Goal: Transaction & Acquisition: Purchase product/service

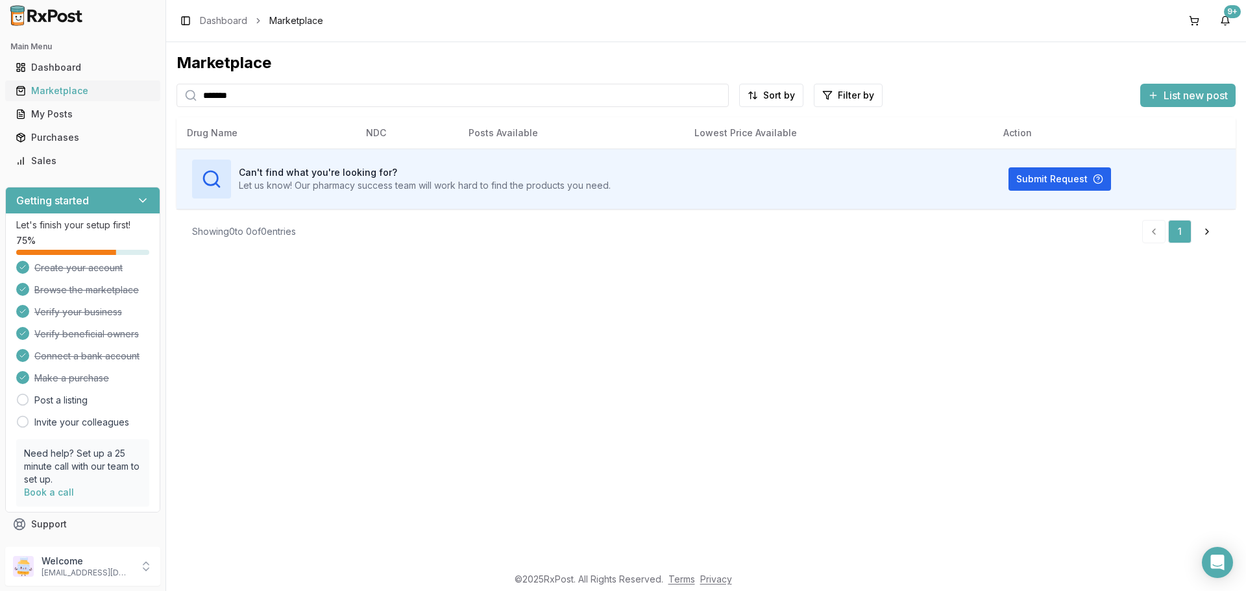
drag, startPoint x: 320, startPoint y: 121, endPoint x: 62, endPoint y: 117, distance: 258.9
click at [62, 117] on div "Main Menu Dashboard Marketplace My Posts Purchases Sales Getting started Let's …" at bounding box center [623, 295] width 1246 height 591
type input "****"
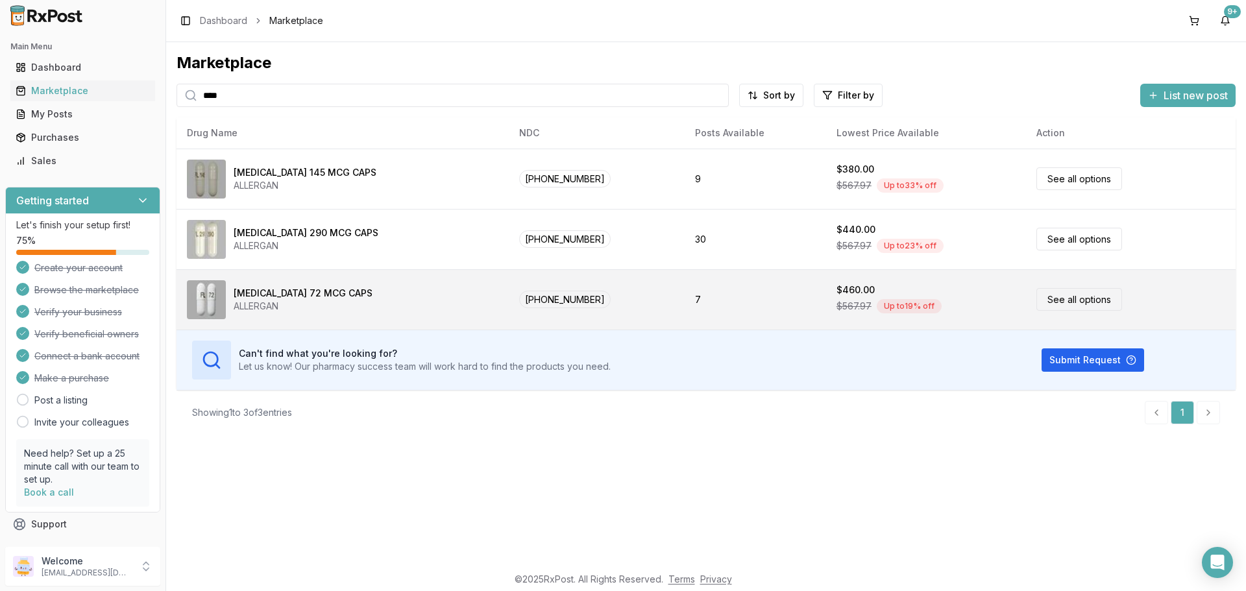
click at [1070, 311] on link "See all options" at bounding box center [1079, 299] width 86 height 23
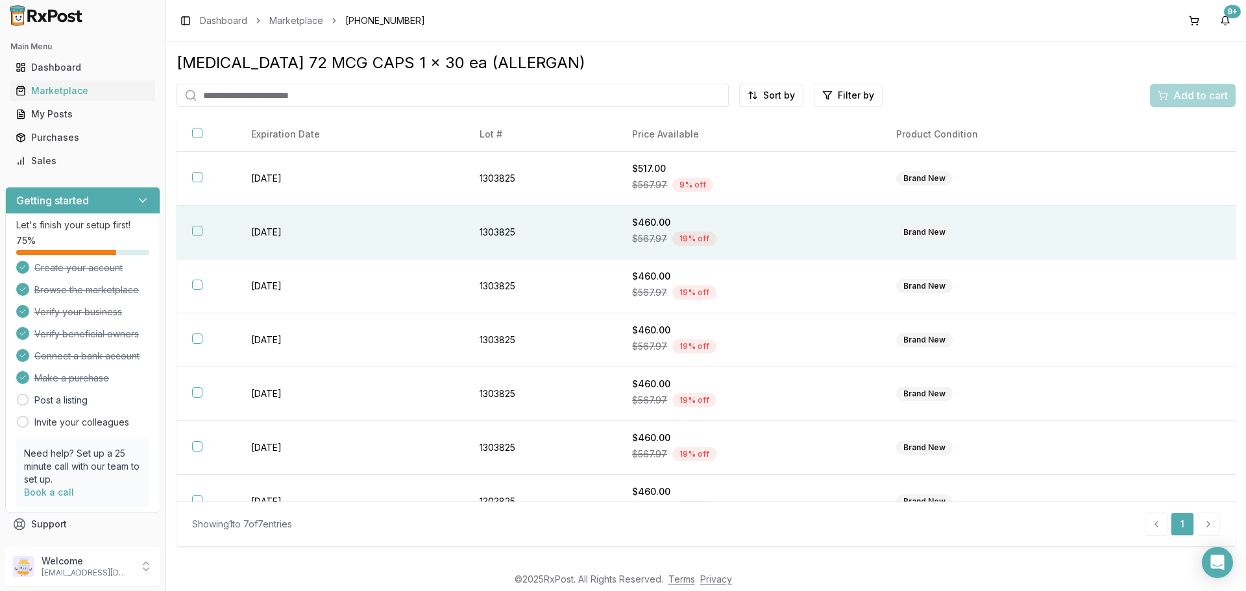
click at [202, 236] on button "button" at bounding box center [197, 231] width 10 height 10
click at [1183, 103] on span "Add to cart" at bounding box center [1200, 96] width 54 height 16
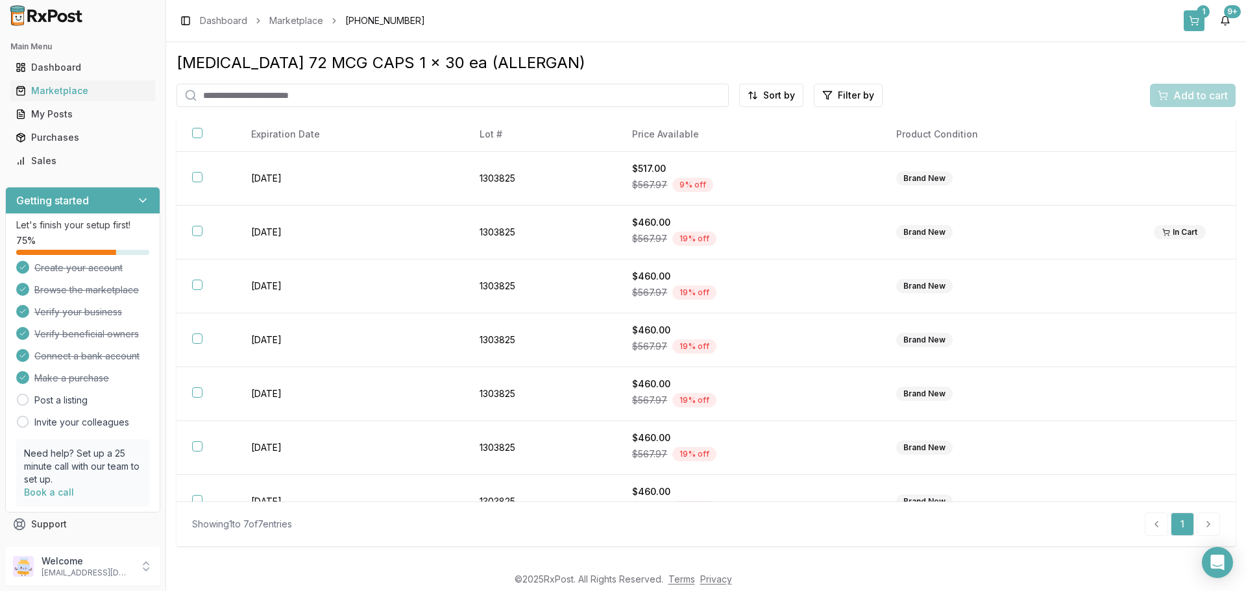
click at [1183, 23] on button "1" at bounding box center [1193, 20] width 21 height 21
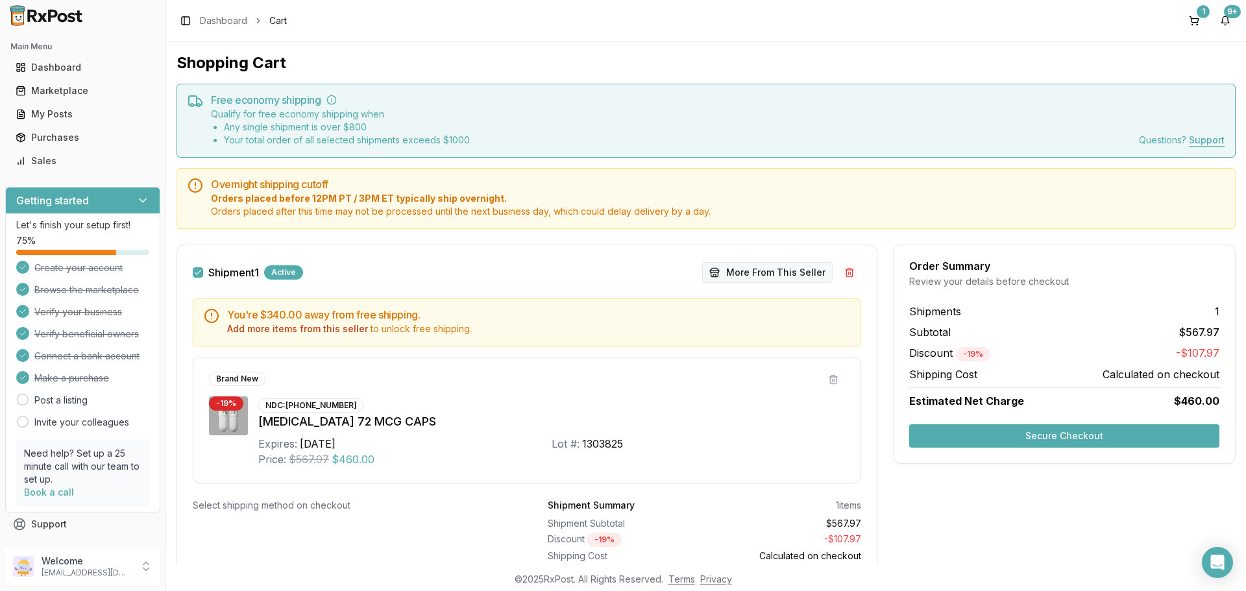
click at [780, 283] on button "More From This Seller" at bounding box center [767, 272] width 130 height 21
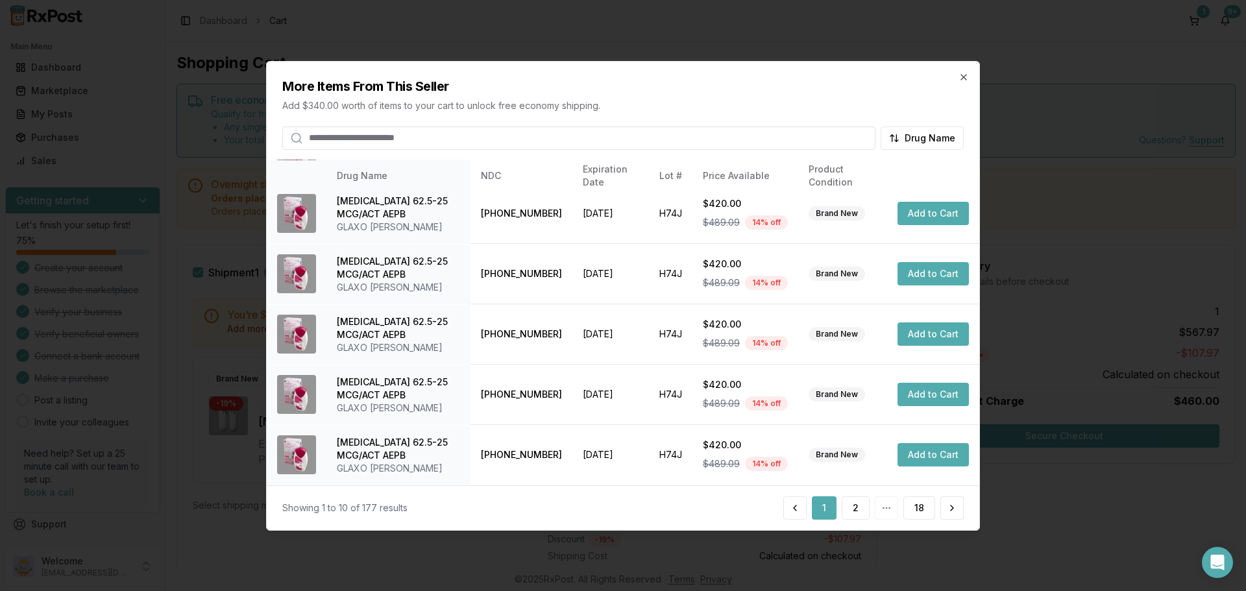
scroll to position [633, 0]
click at [841, 520] on button "2" at bounding box center [855, 507] width 28 height 23
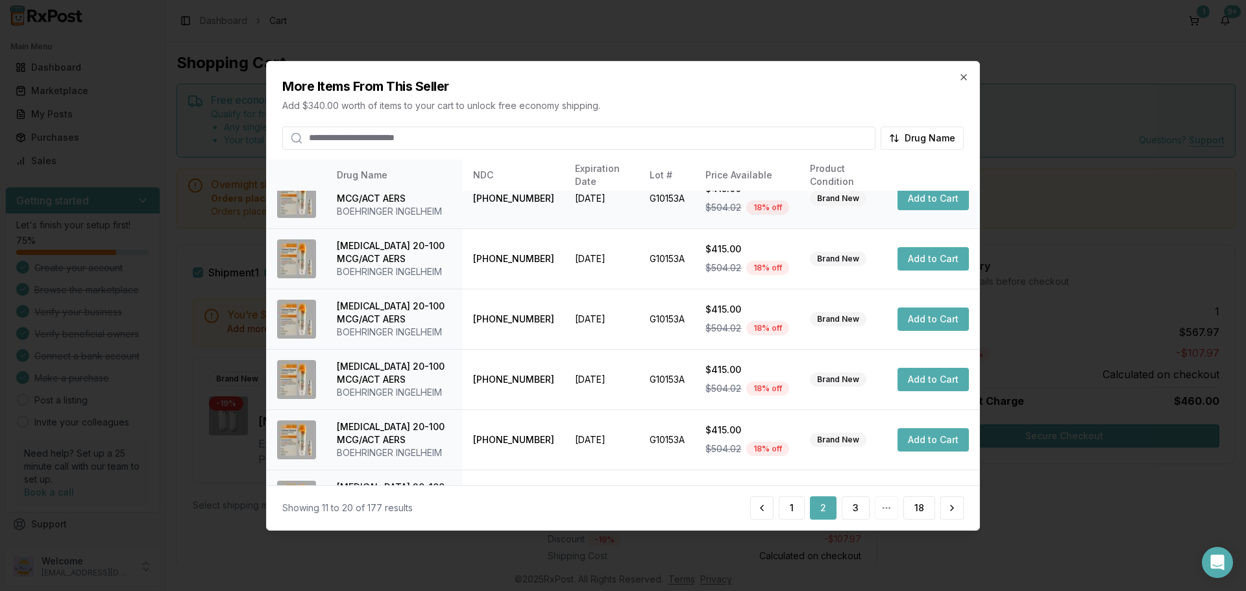
scroll to position [0, 0]
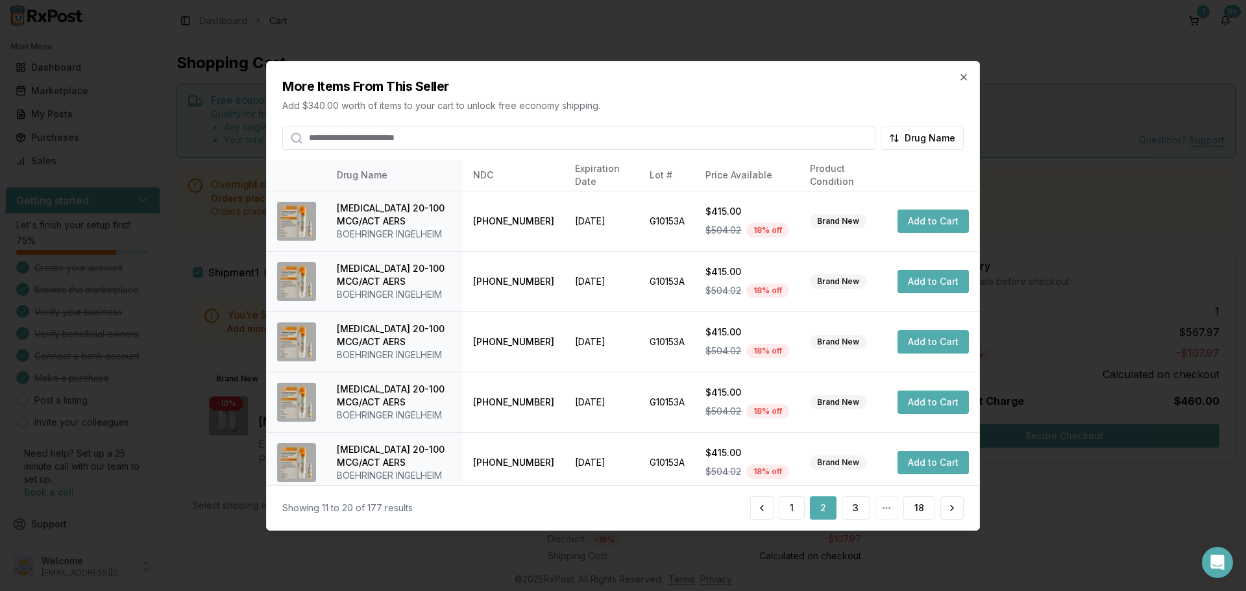
click at [397, 141] on input "search" at bounding box center [578, 137] width 593 height 23
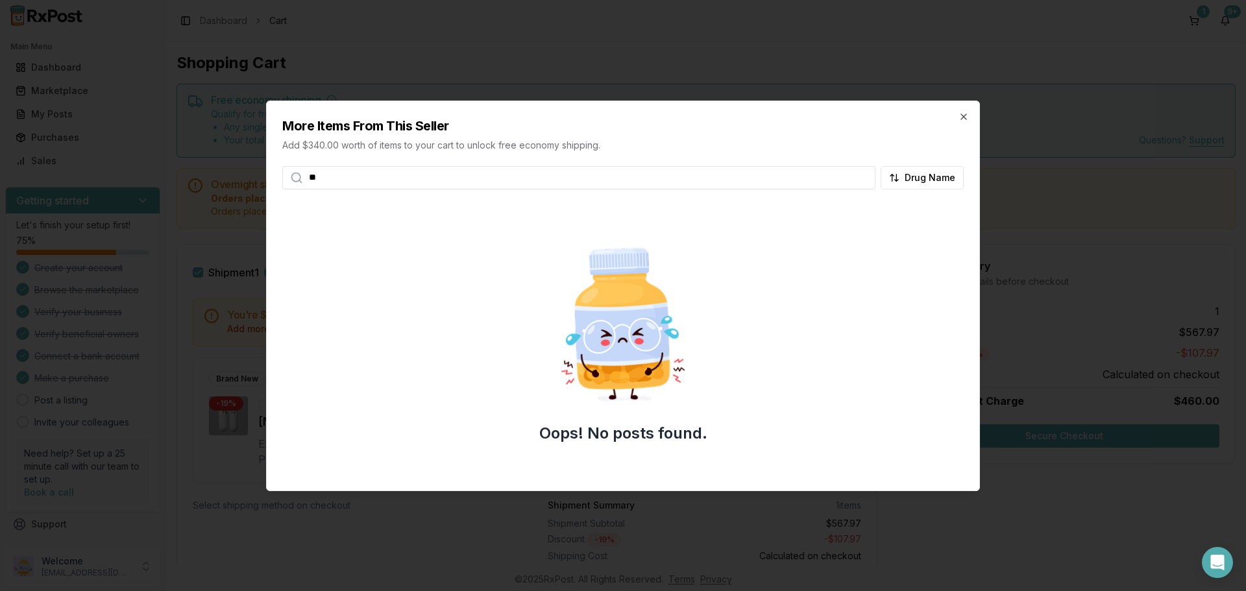
type input "*"
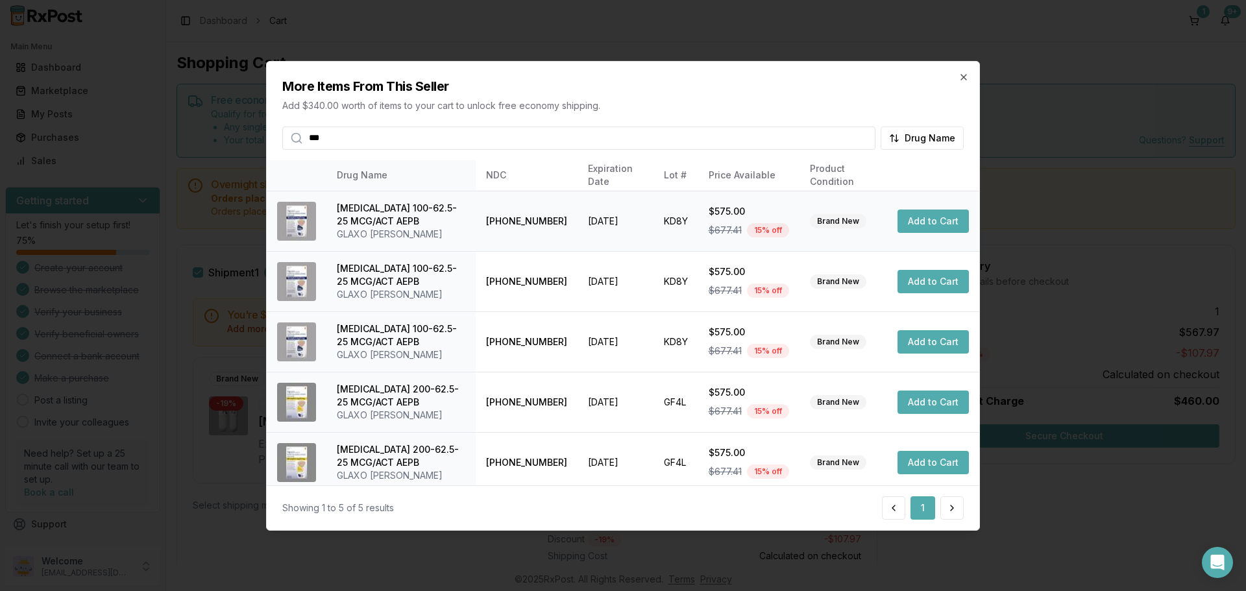
click at [925, 233] on button "Add to Cart" at bounding box center [932, 221] width 71 height 23
drag, startPoint x: 370, startPoint y: 138, endPoint x: 0, endPoint y: 147, distance: 369.9
click at [61, 147] on body "Main Menu Dashboard Marketplace My Posts Purchases Sales Getting started Let's …" at bounding box center [623, 295] width 1246 height 591
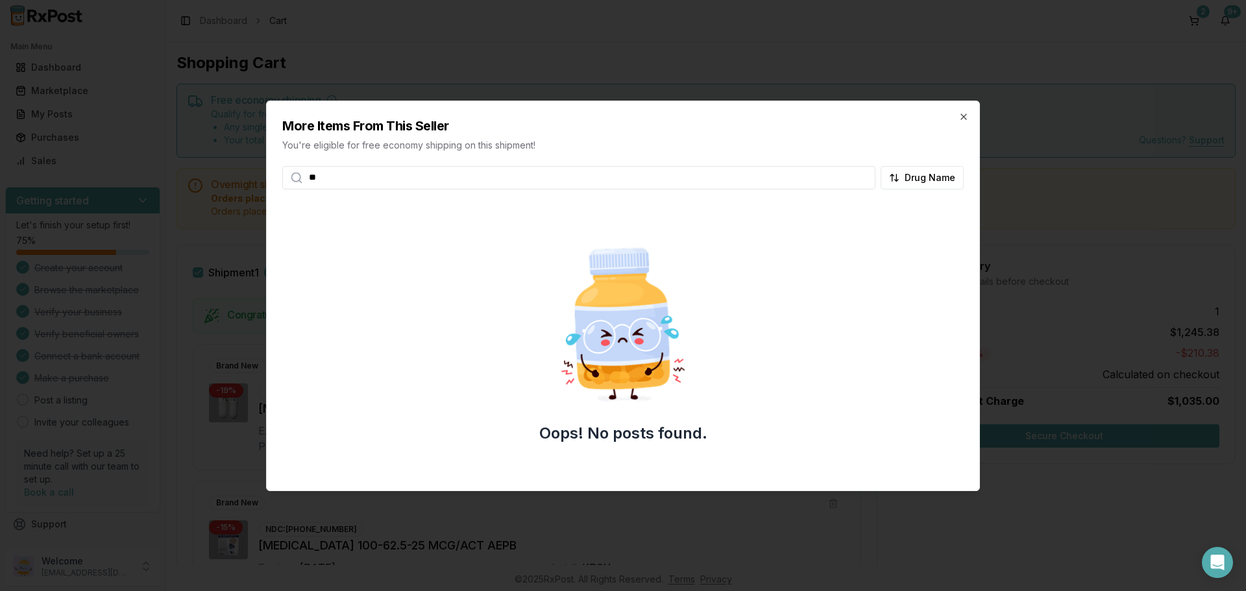
type input "*"
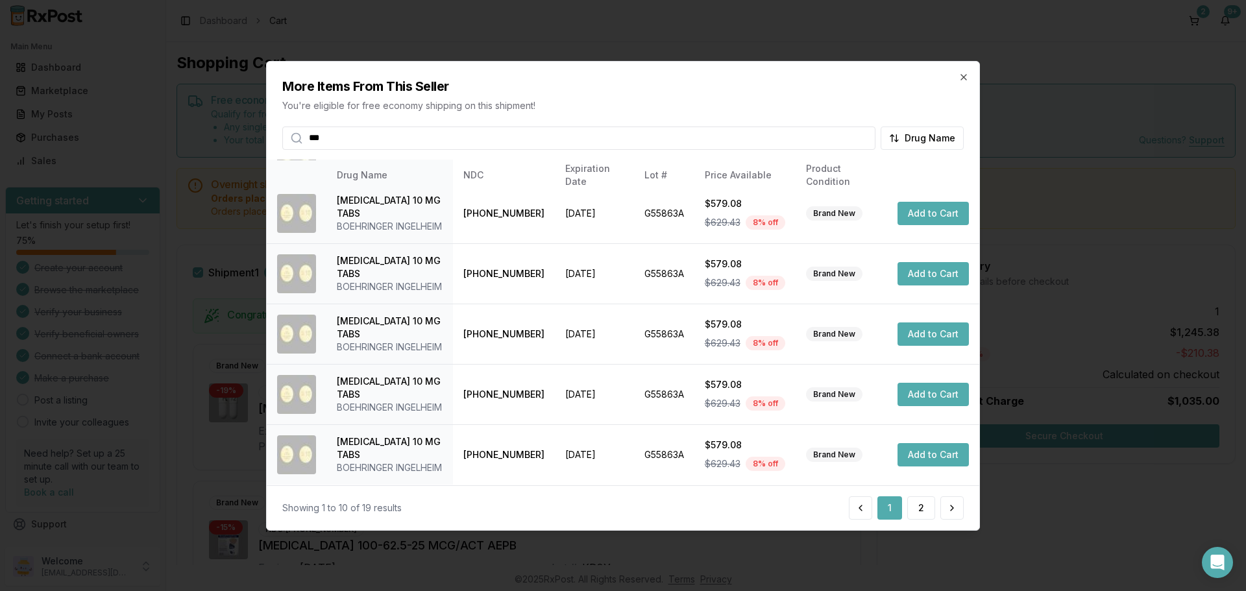
scroll to position [633, 0]
click at [907, 520] on button "2" at bounding box center [921, 507] width 28 height 23
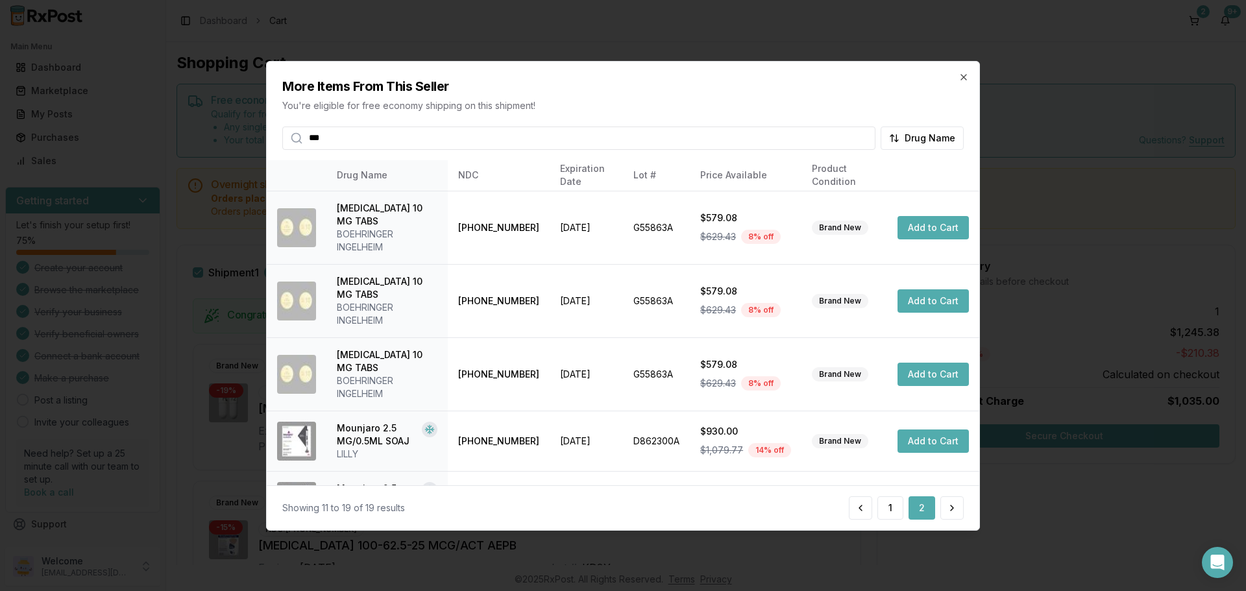
scroll to position [0, 100]
click at [923, 239] on button "Add to Cart" at bounding box center [932, 227] width 71 height 23
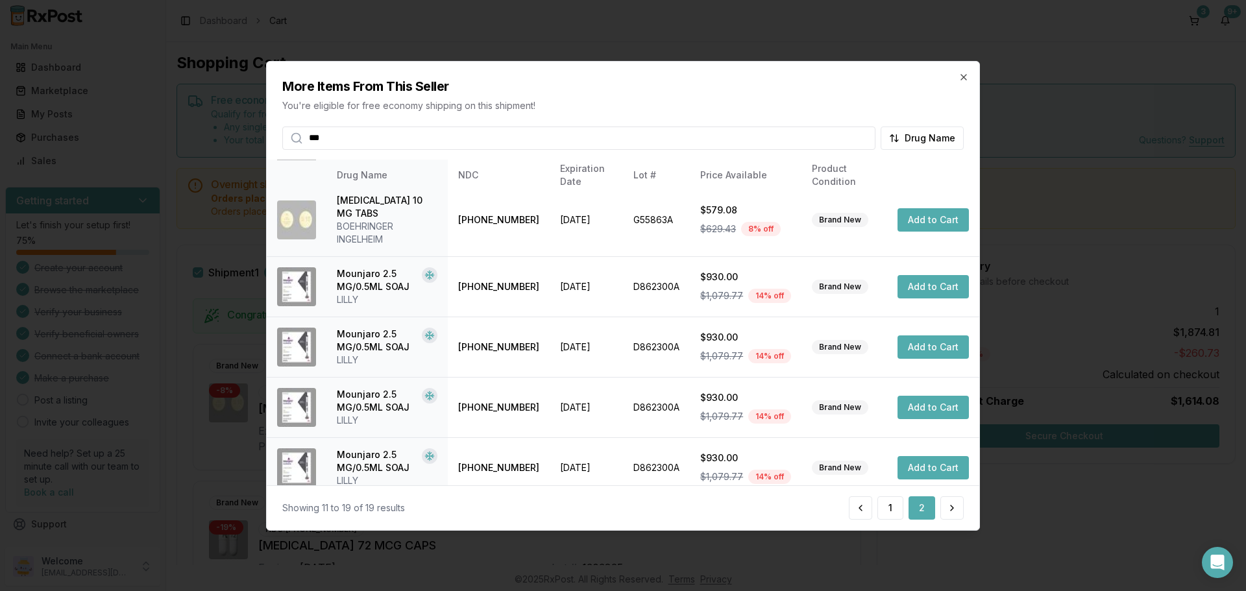
scroll to position [130, 100]
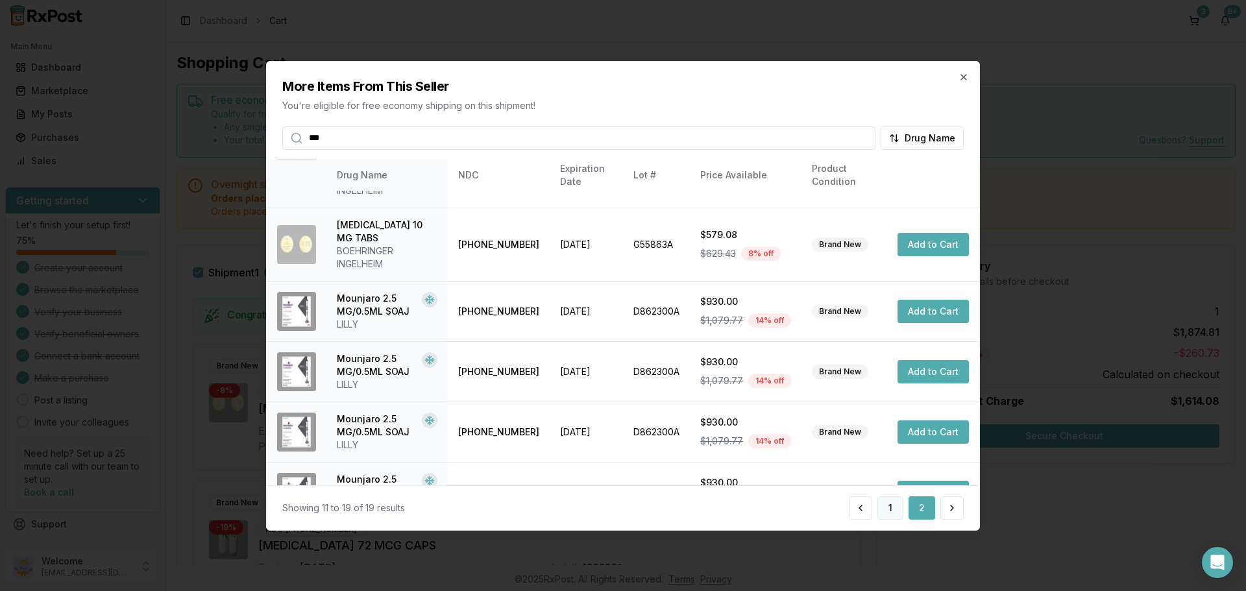
click at [877, 520] on button "1" at bounding box center [890, 507] width 26 height 23
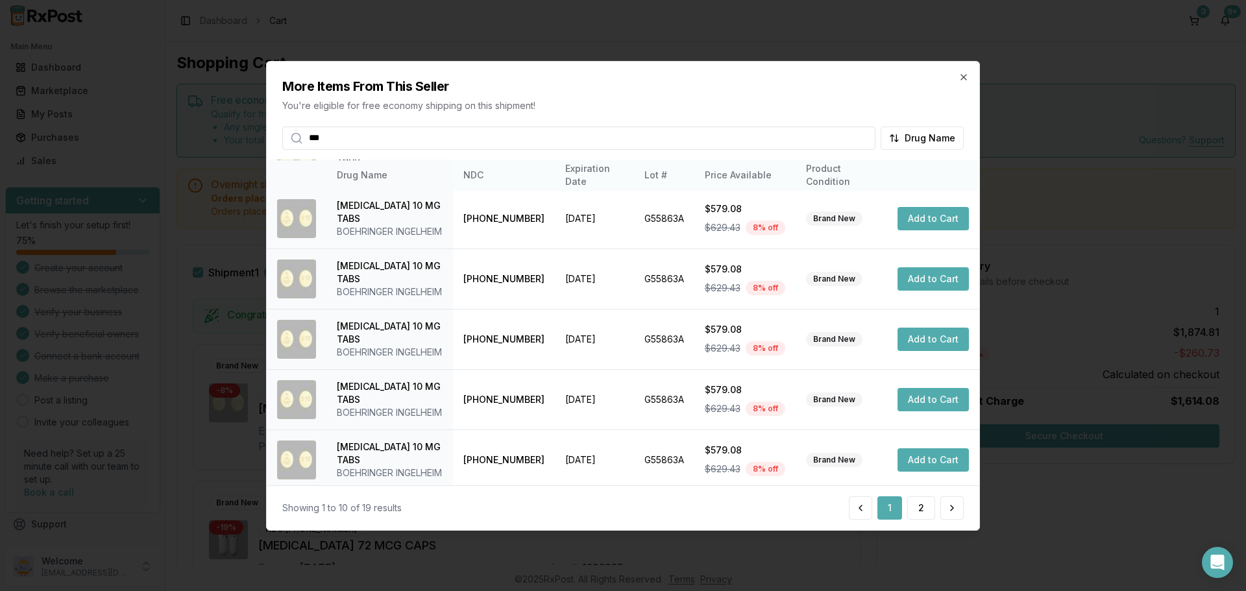
scroll to position [49, 0]
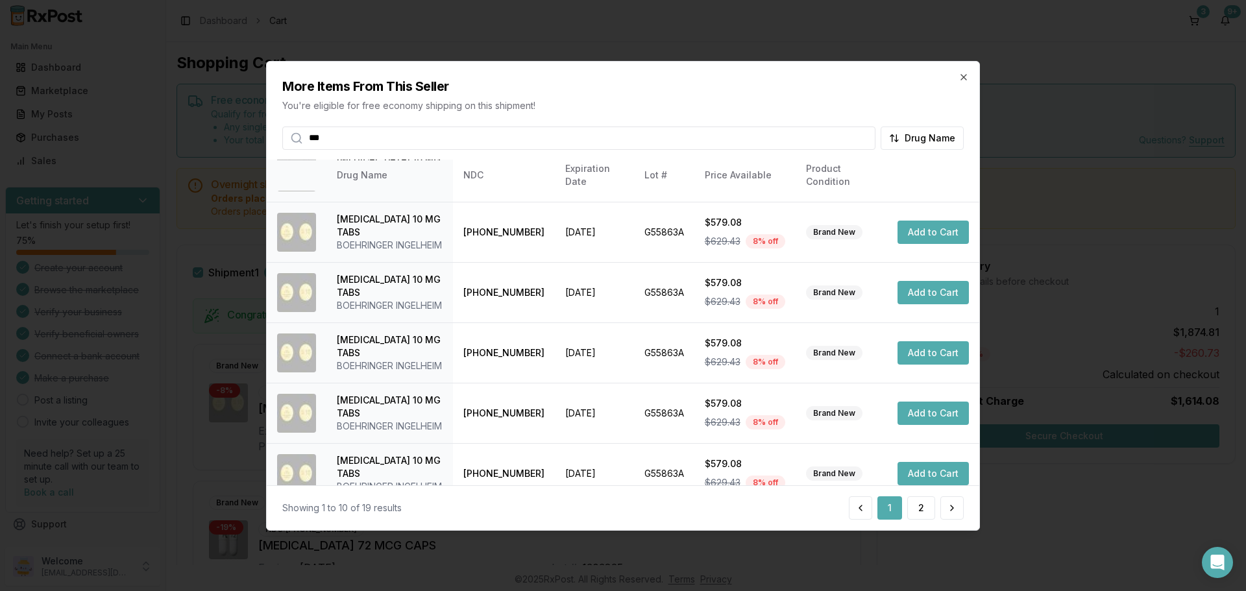
drag, startPoint x: 352, startPoint y: 145, endPoint x: 0, endPoint y: 178, distance: 353.9
click at [0, 178] on body "Main Menu Dashboard Marketplace My Posts Purchases Sales Getting started Let's …" at bounding box center [623, 295] width 1246 height 591
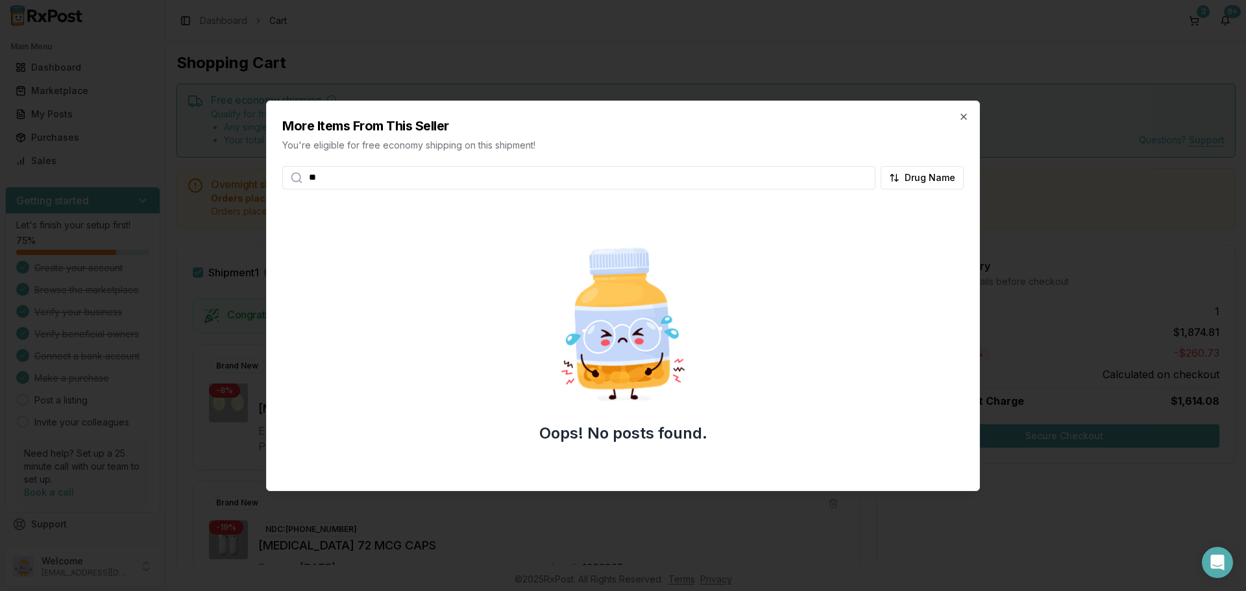
type input "*"
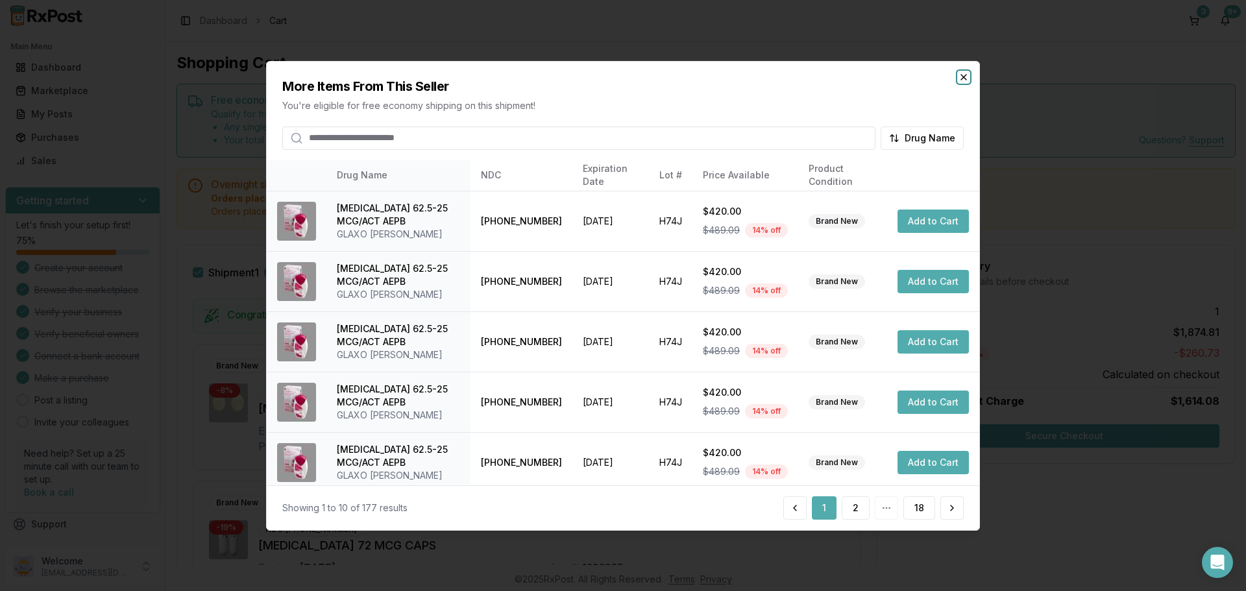
click at [958, 71] on icon "button" at bounding box center [963, 76] width 10 height 10
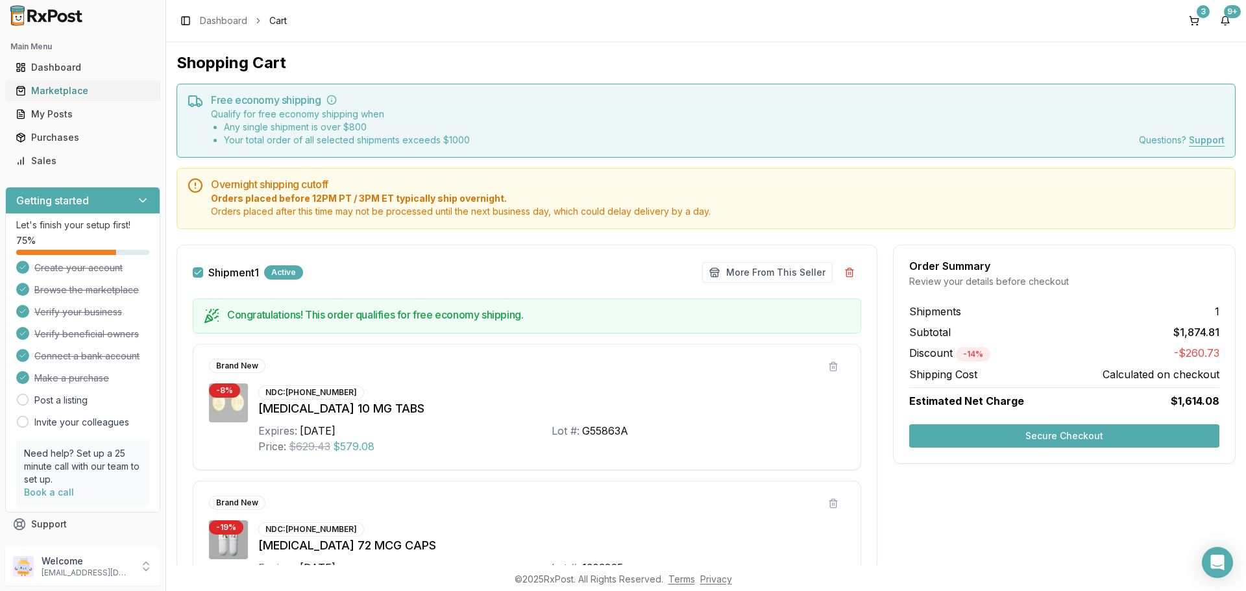
click at [73, 97] on div "Marketplace" at bounding box center [83, 90] width 134 height 13
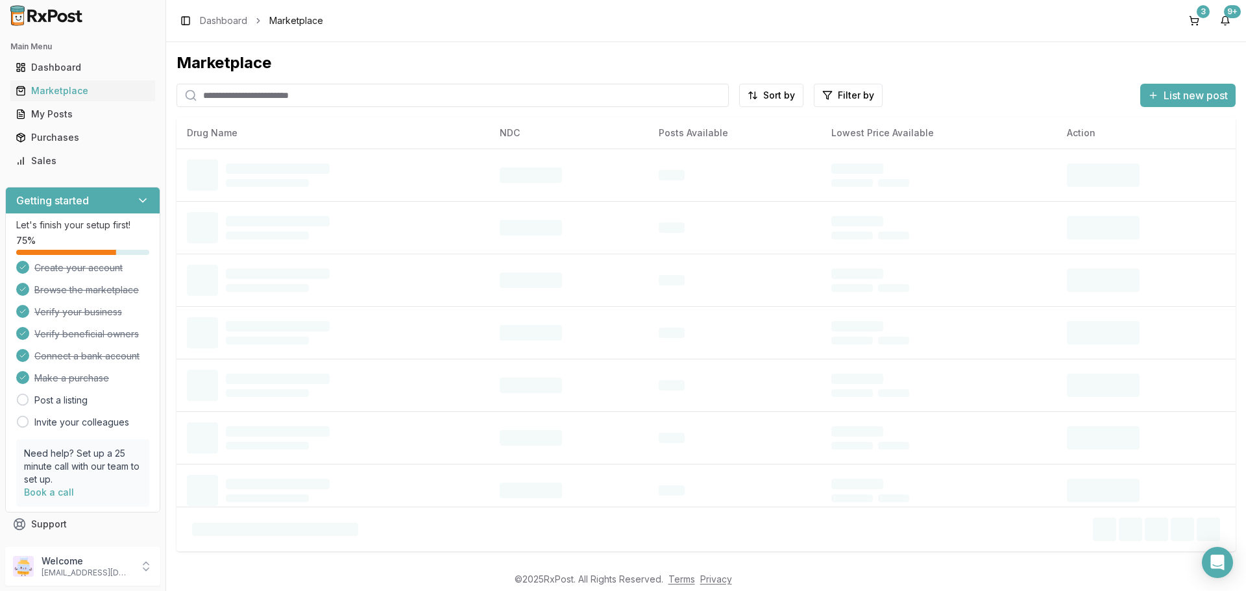
click at [413, 107] on input "search" at bounding box center [452, 95] width 552 height 23
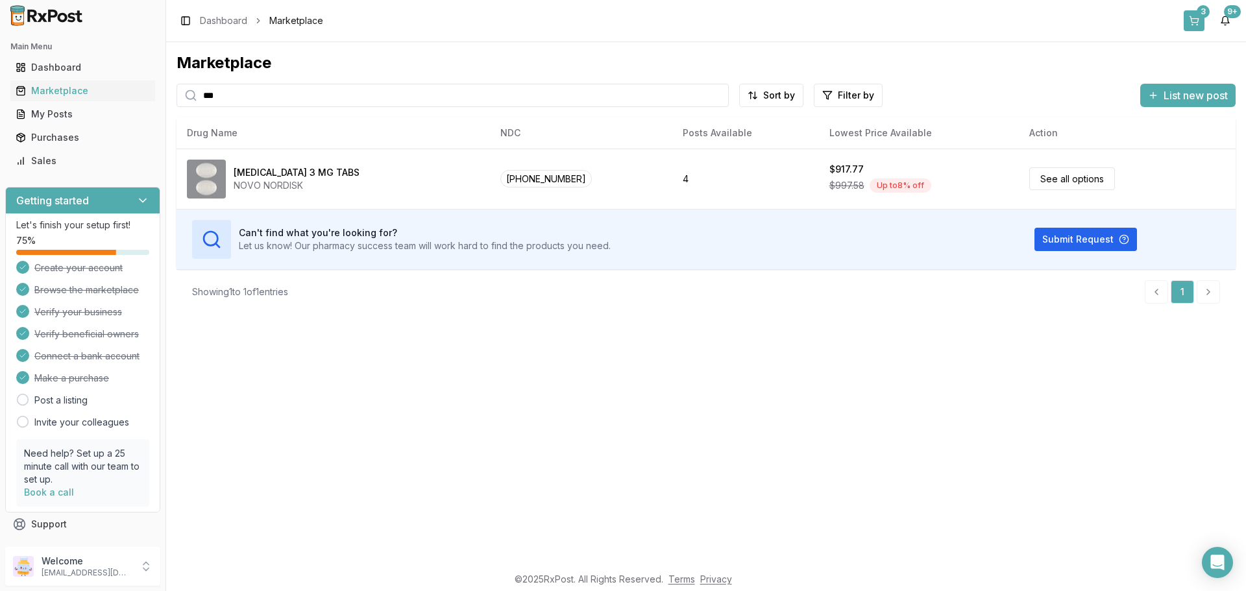
type input "***"
click at [1183, 31] on button "3" at bounding box center [1193, 20] width 21 height 21
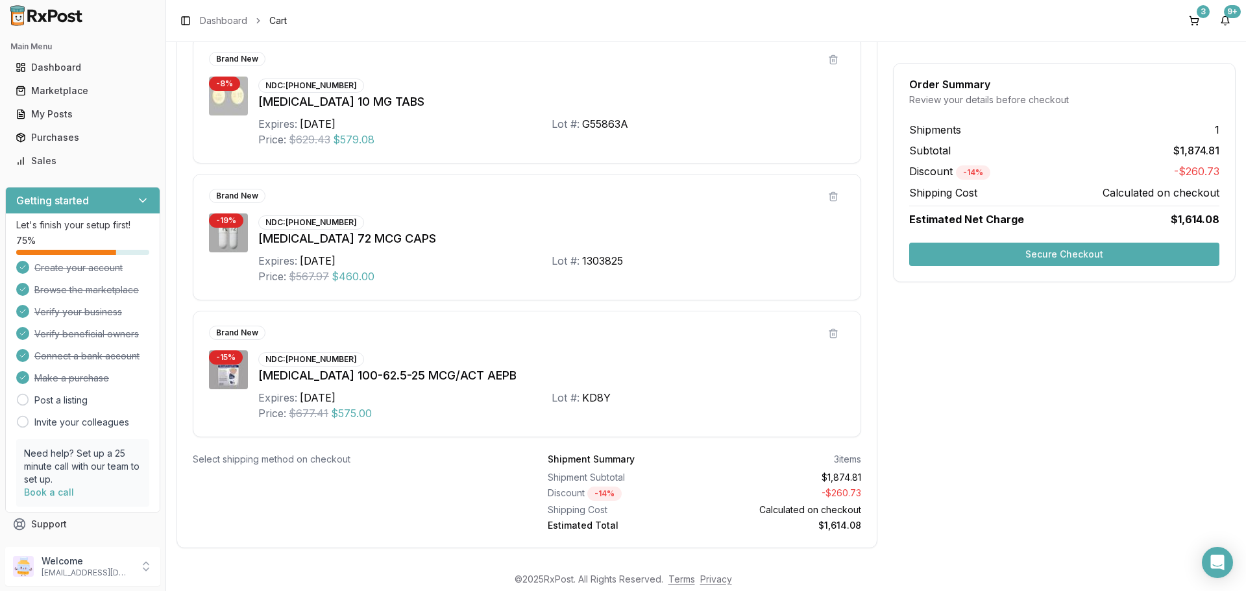
scroll to position [389, 0]
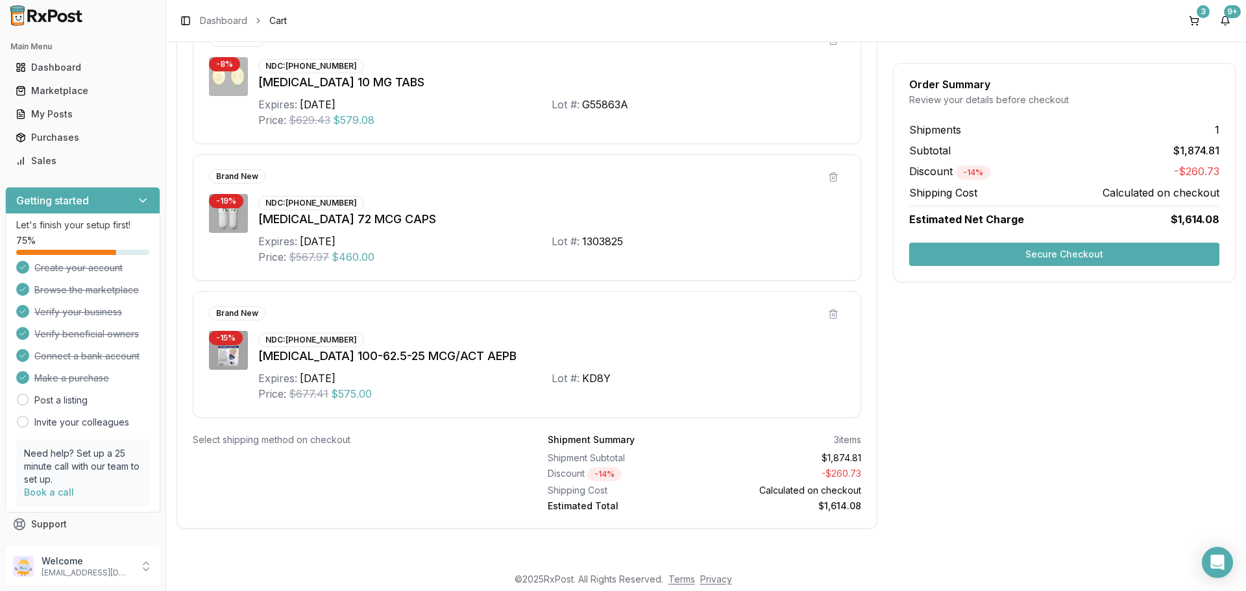
click at [1056, 266] on button "Secure Checkout" at bounding box center [1064, 254] width 310 height 23
